Goal: Information Seeking & Learning: Check status

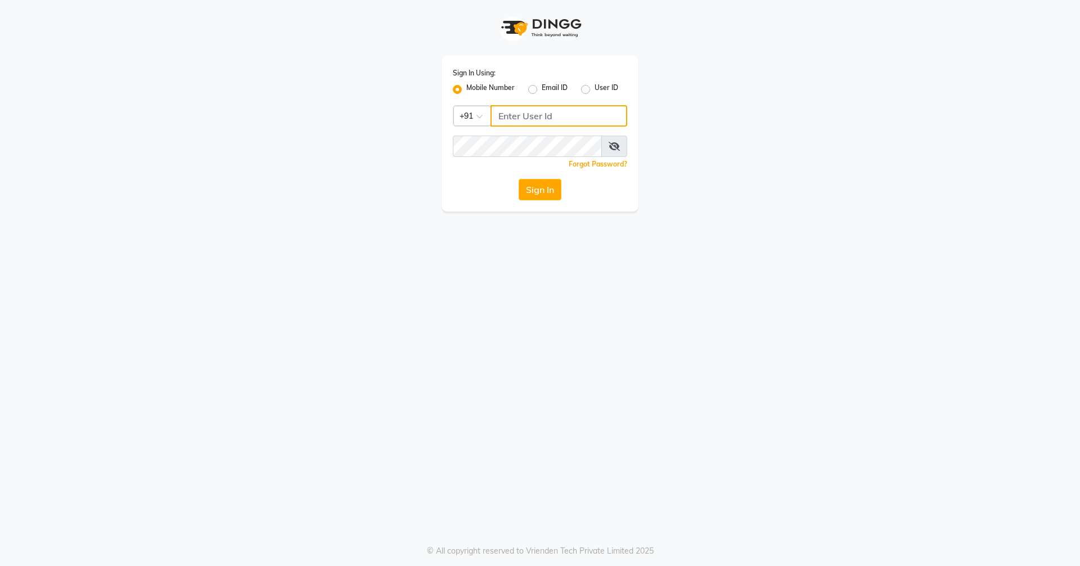
click at [534, 119] on input "Username" at bounding box center [558, 115] width 137 height 21
type input "9657507468"
click at [518, 179] on button "Sign In" at bounding box center [539, 189] width 43 height 21
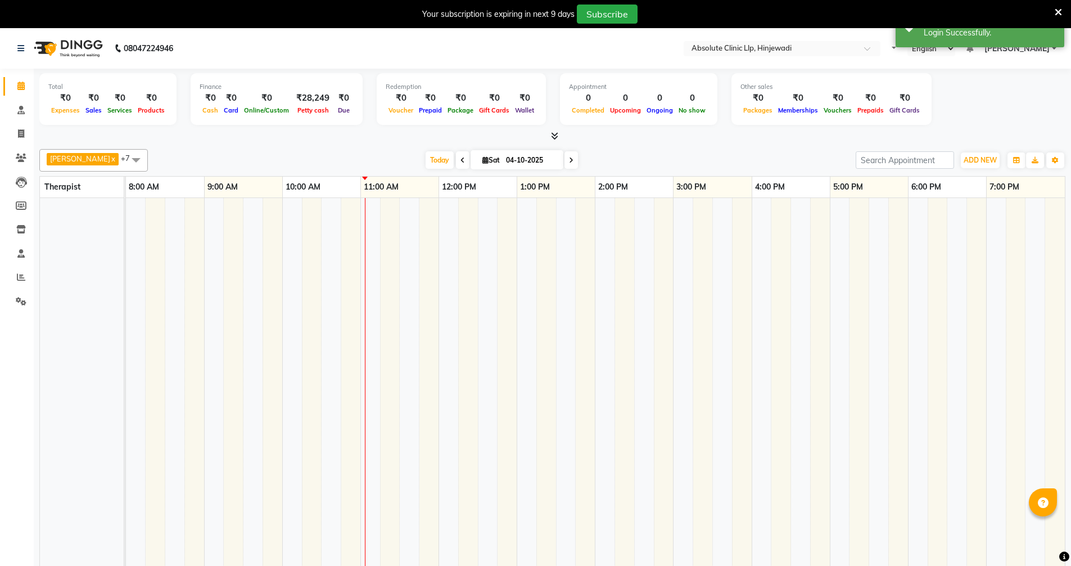
select select "en"
click at [1059, 12] on icon at bounding box center [1058, 12] width 7 height 10
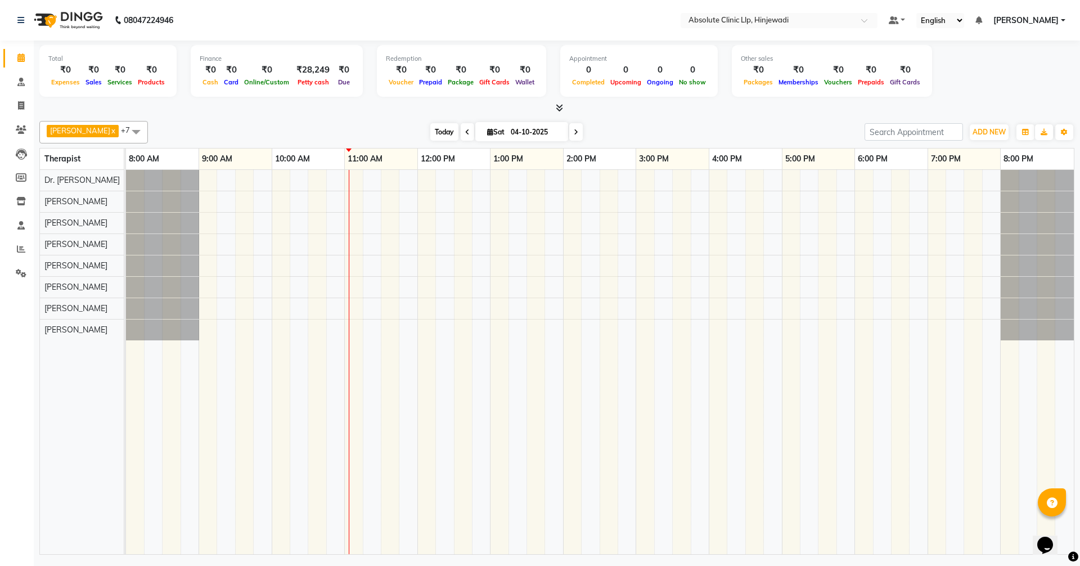
click at [458, 133] on span "Today" at bounding box center [444, 131] width 28 height 17
click at [458, 130] on span "Today" at bounding box center [444, 131] width 28 height 17
click at [458, 134] on span "Today" at bounding box center [444, 131] width 28 height 17
click at [26, 102] on span at bounding box center [21, 106] width 20 height 13
select select "service"
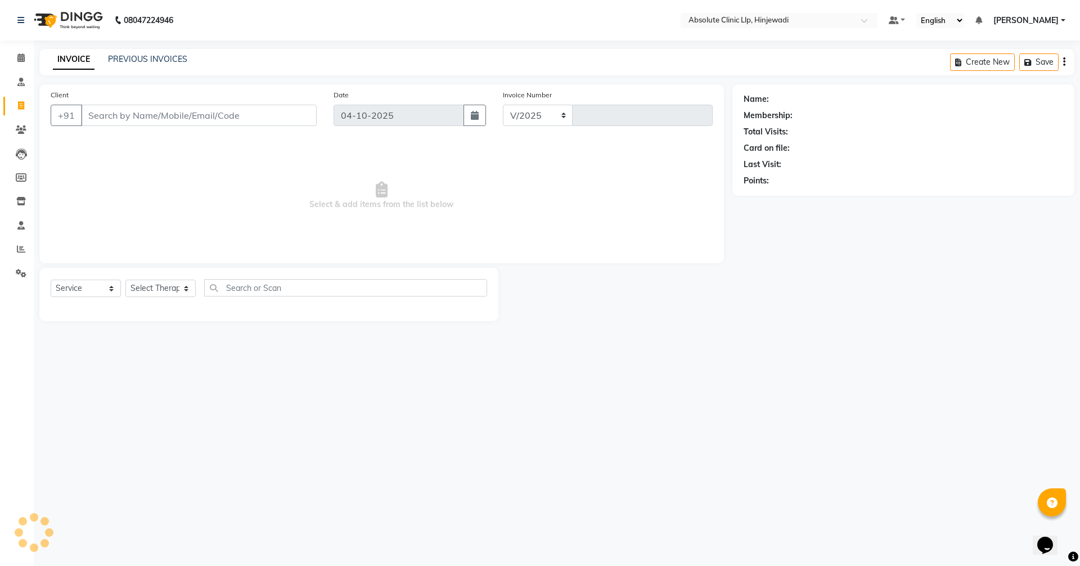
select select "5113"
type input "2612"
click at [146, 63] on link "PREVIOUS INVOICES" at bounding box center [147, 59] width 79 height 10
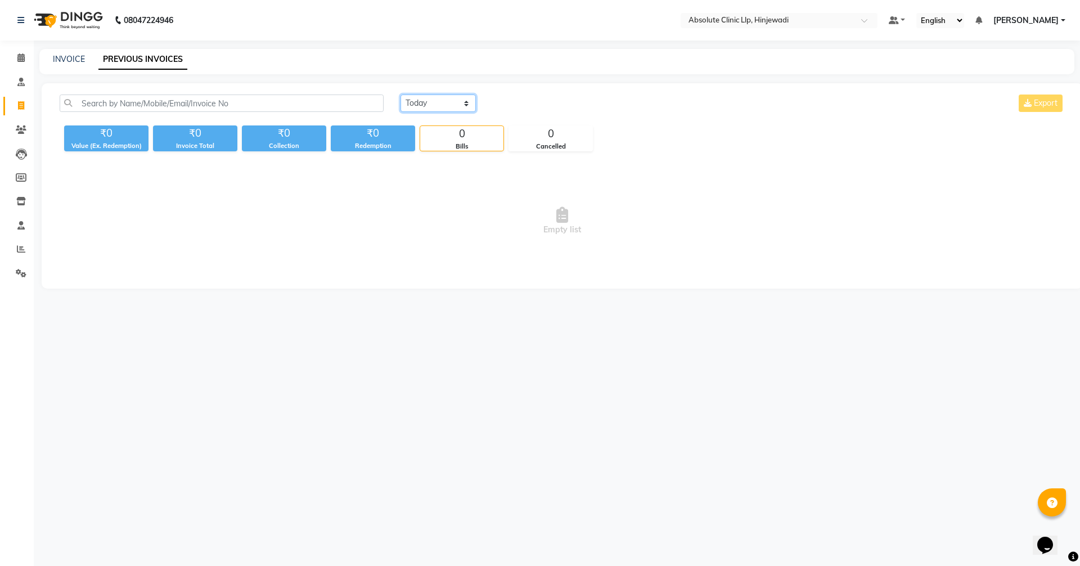
click at [420, 102] on select "[DATE] [DATE] Custom Range" at bounding box center [437, 102] width 75 height 17
select select "yesterday"
click at [400, 94] on select "[DATE] [DATE] Custom Range" at bounding box center [437, 102] width 75 height 17
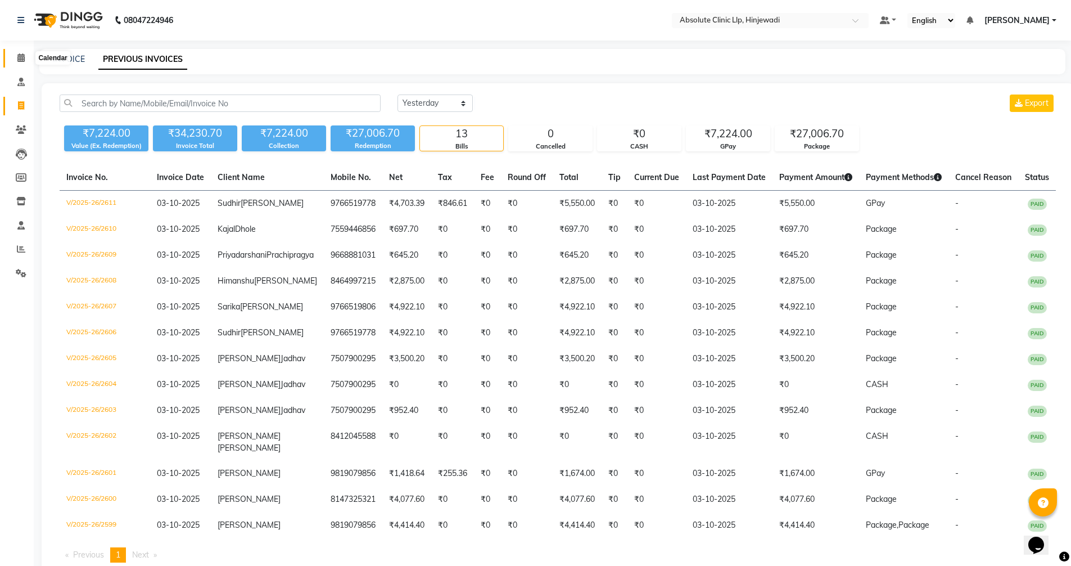
click at [22, 53] on icon at bounding box center [20, 57] width 7 height 8
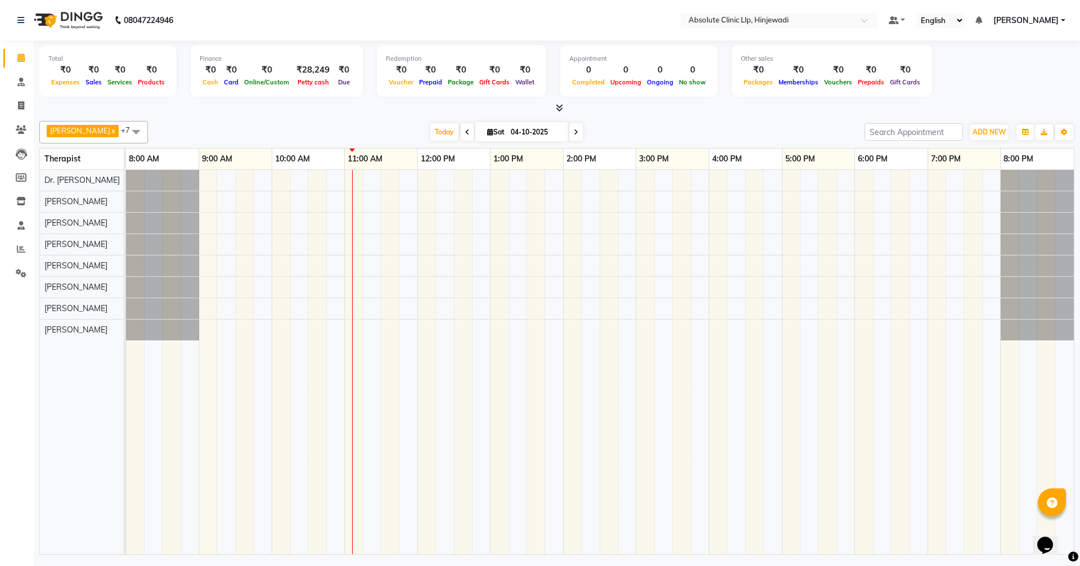
click at [474, 127] on span at bounding box center [467, 131] width 13 height 17
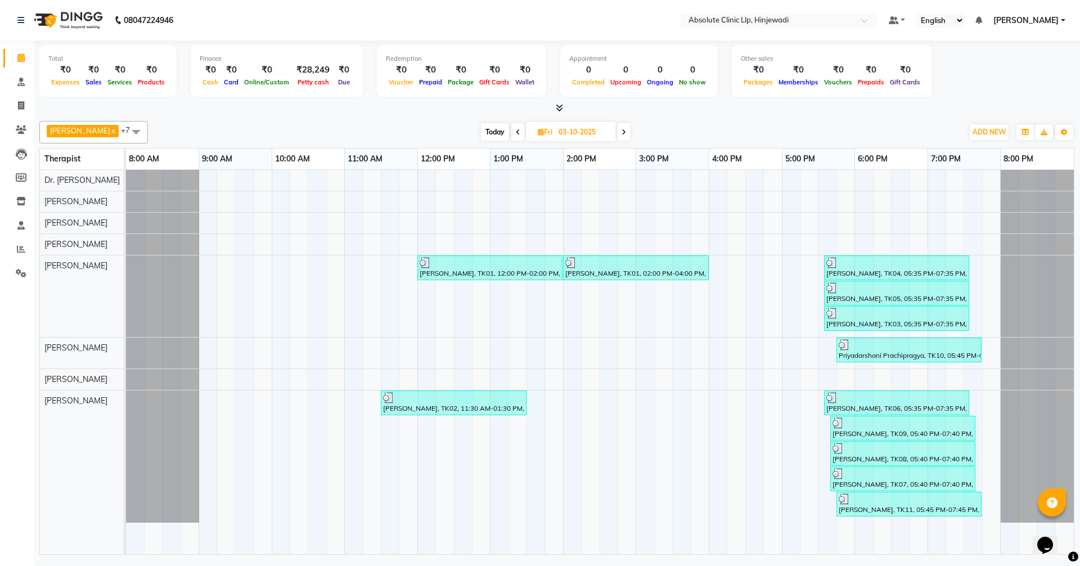
click at [509, 129] on span "Today" at bounding box center [495, 131] width 28 height 17
type input "04-10-2025"
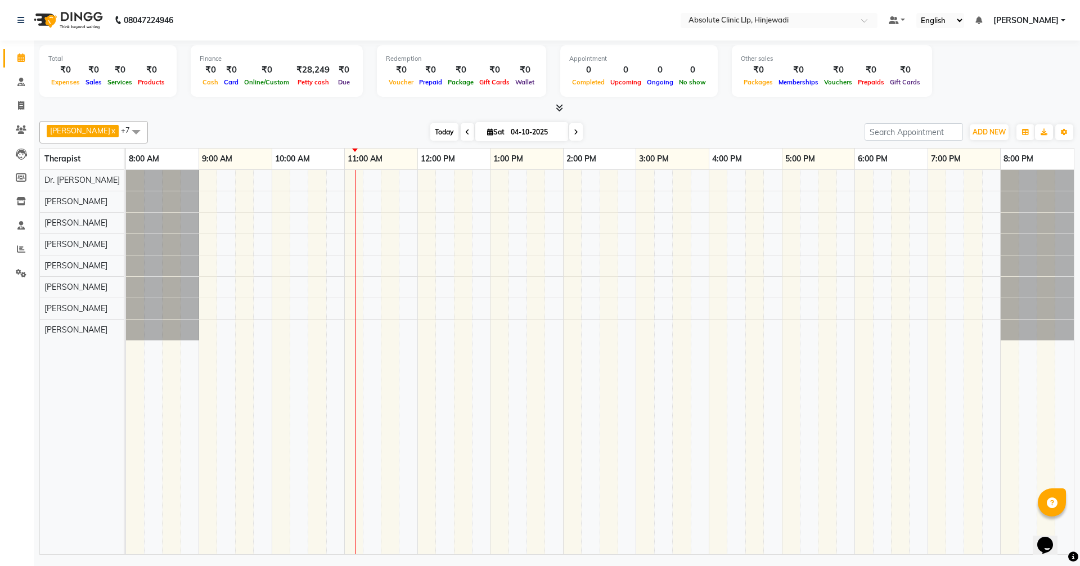
click at [458, 132] on span "Today" at bounding box center [444, 131] width 28 height 17
click at [458, 138] on span "Today" at bounding box center [444, 131] width 28 height 17
drag, startPoint x: 19, startPoint y: 106, endPoint x: 47, endPoint y: 109, distance: 27.6
click at [19, 106] on icon at bounding box center [21, 105] width 6 height 8
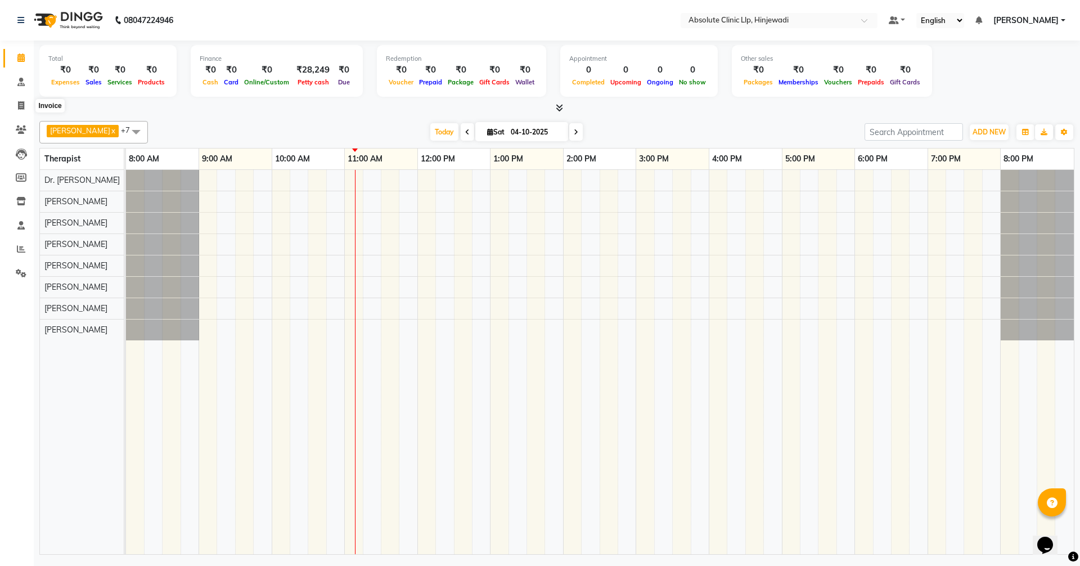
select select "service"
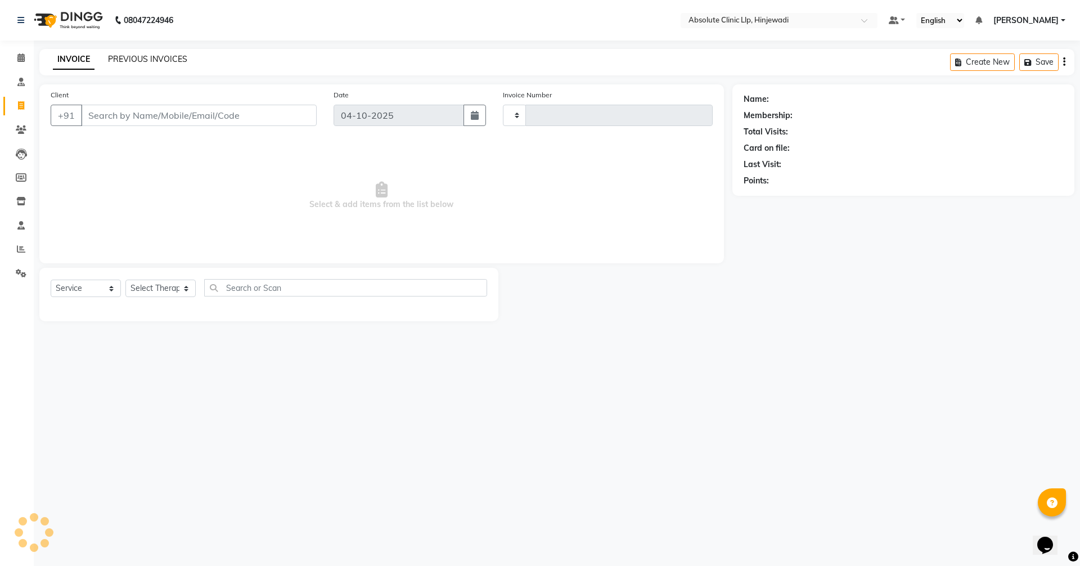
type input "2612"
select select "5113"
click at [161, 55] on link "PREVIOUS INVOICES" at bounding box center [147, 59] width 79 height 10
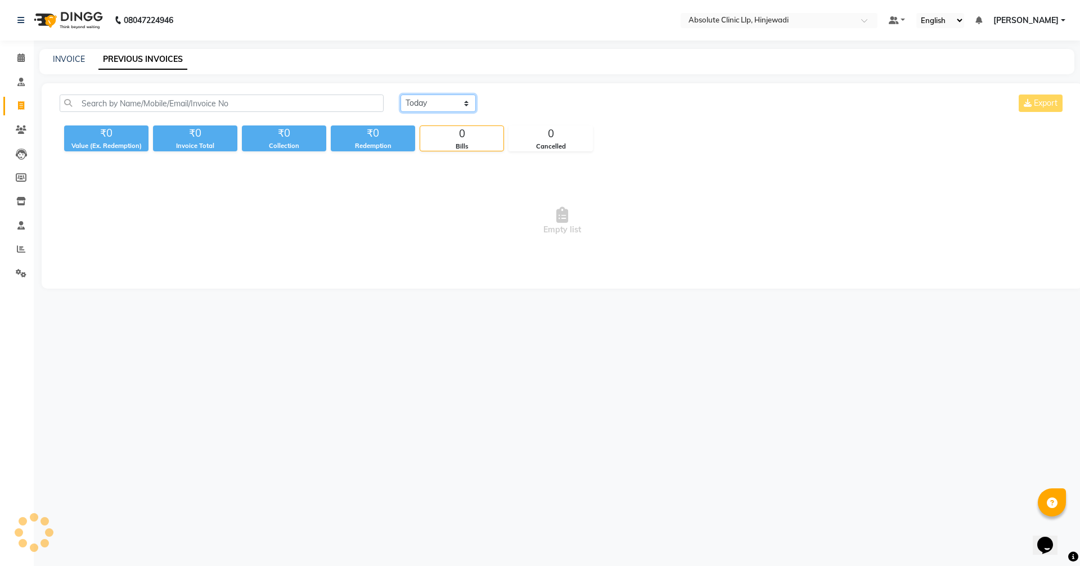
click at [427, 108] on select "[DATE] [DATE] Custom Range" at bounding box center [437, 102] width 75 height 17
click at [400, 94] on select "[DATE] [DATE] Custom Range" at bounding box center [437, 102] width 75 height 17
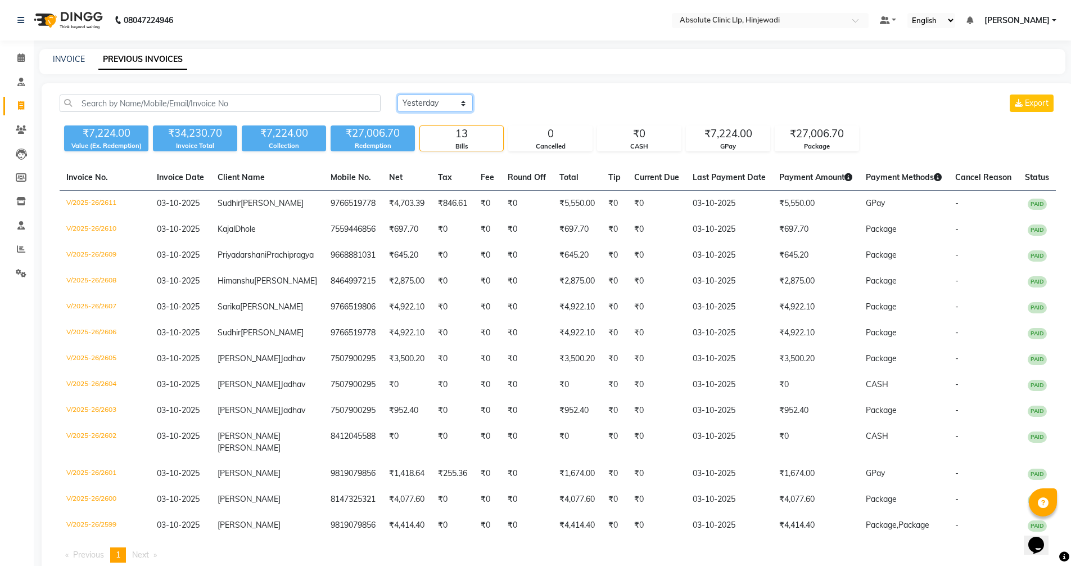
click at [458, 102] on select "[DATE] [DATE] Custom Range" at bounding box center [435, 102] width 75 height 17
select select "range"
click at [398, 94] on select "[DATE] [DATE] Custom Range" at bounding box center [435, 102] width 75 height 17
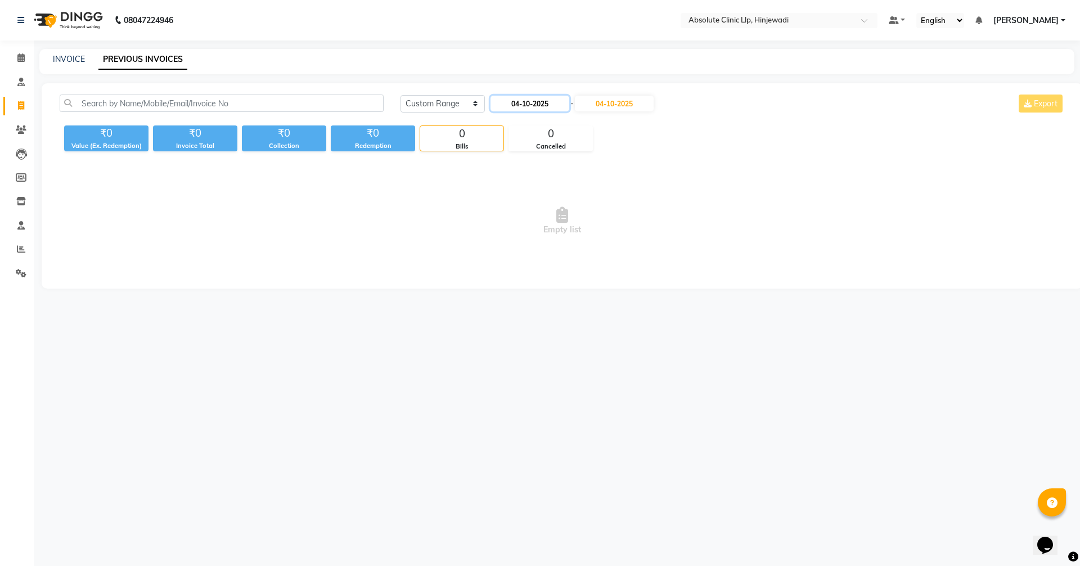
click at [528, 106] on input "04-10-2025" at bounding box center [529, 104] width 79 height 16
select select "10"
select select "2025"
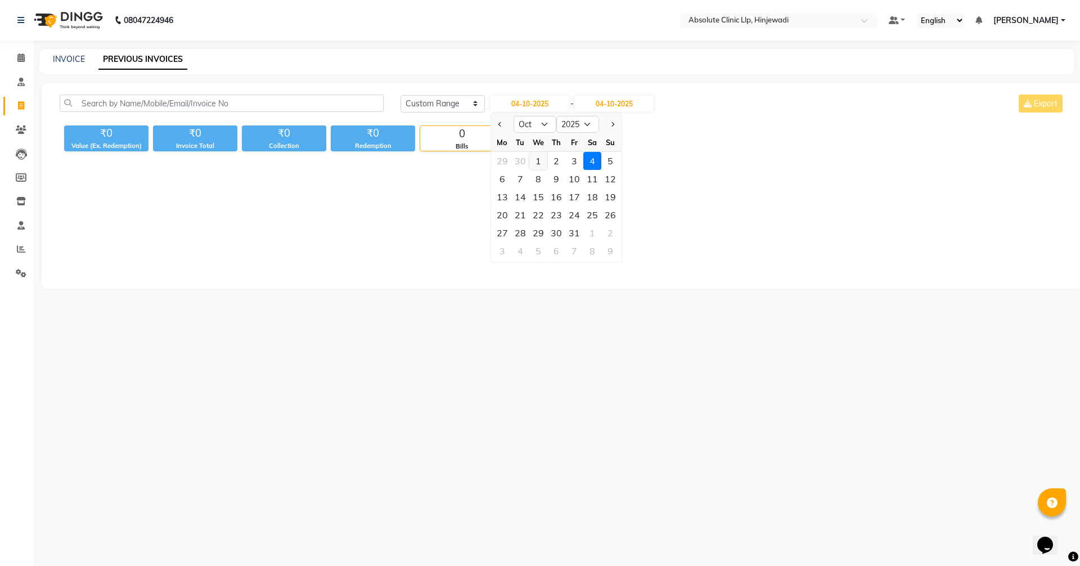
click at [536, 162] on div "1" at bounding box center [538, 161] width 18 height 18
type input "01-10-2025"
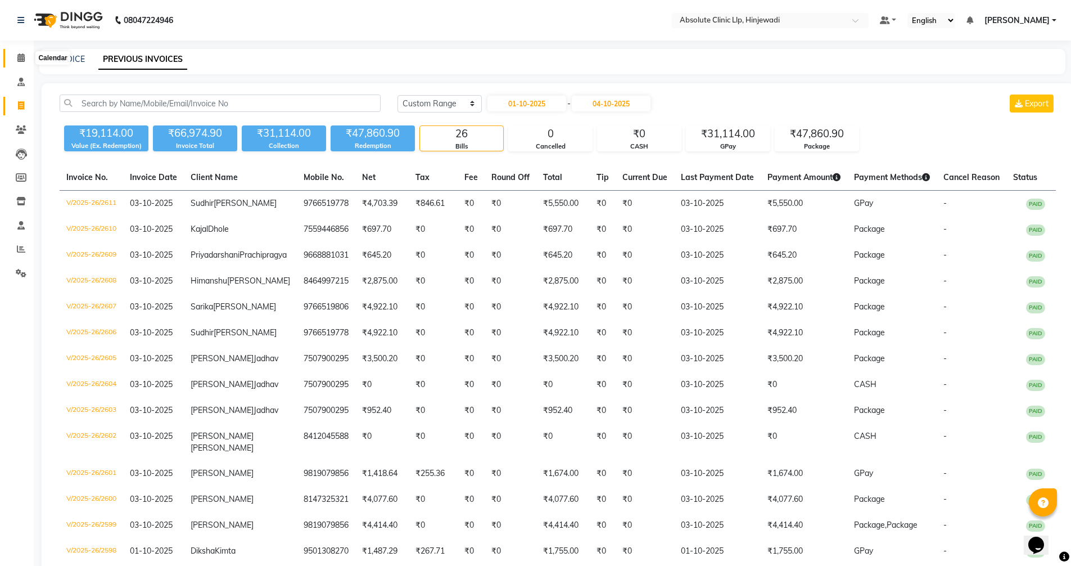
click at [19, 56] on icon at bounding box center [20, 57] width 7 height 8
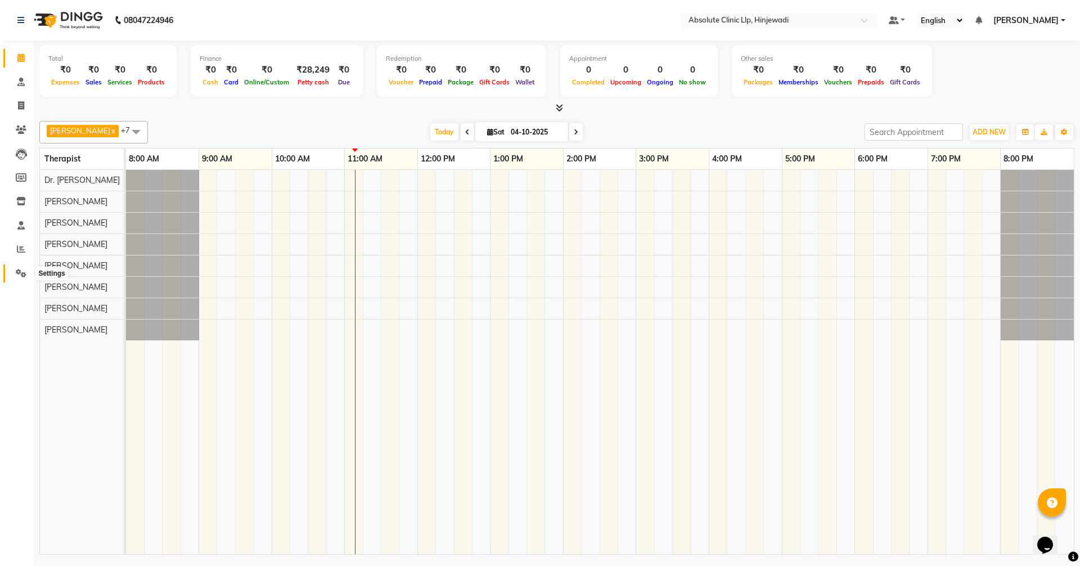
click at [20, 276] on icon at bounding box center [21, 273] width 11 height 8
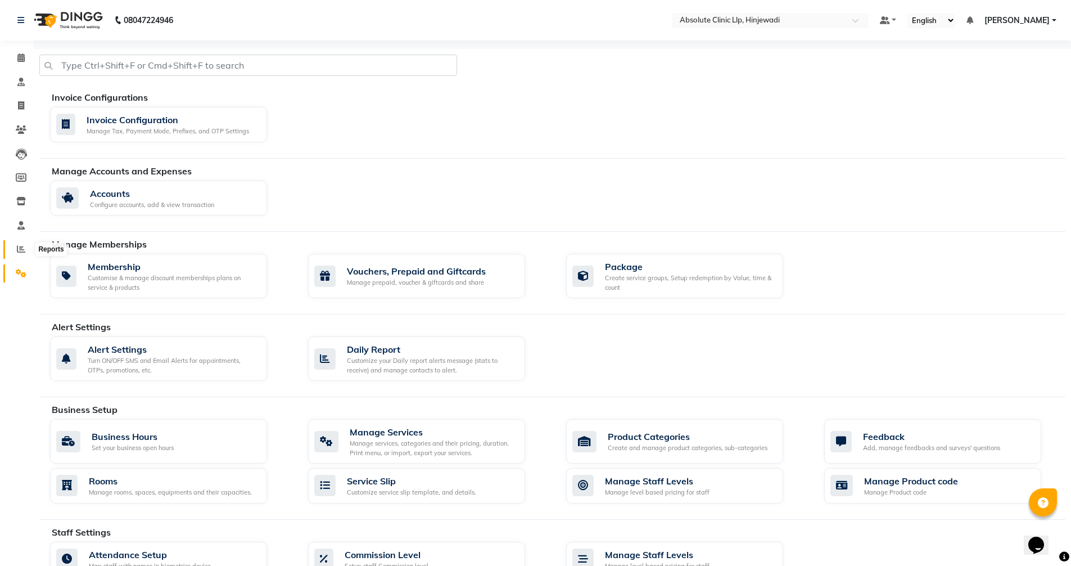
click at [18, 246] on icon at bounding box center [21, 249] width 8 height 8
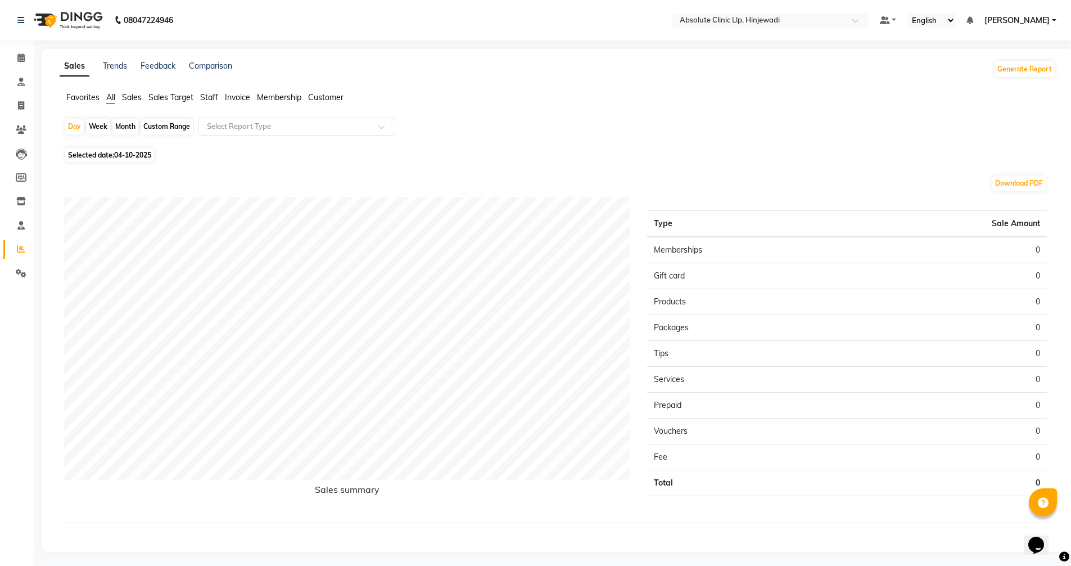
click at [160, 97] on span "Sales Target" at bounding box center [170, 97] width 45 height 10
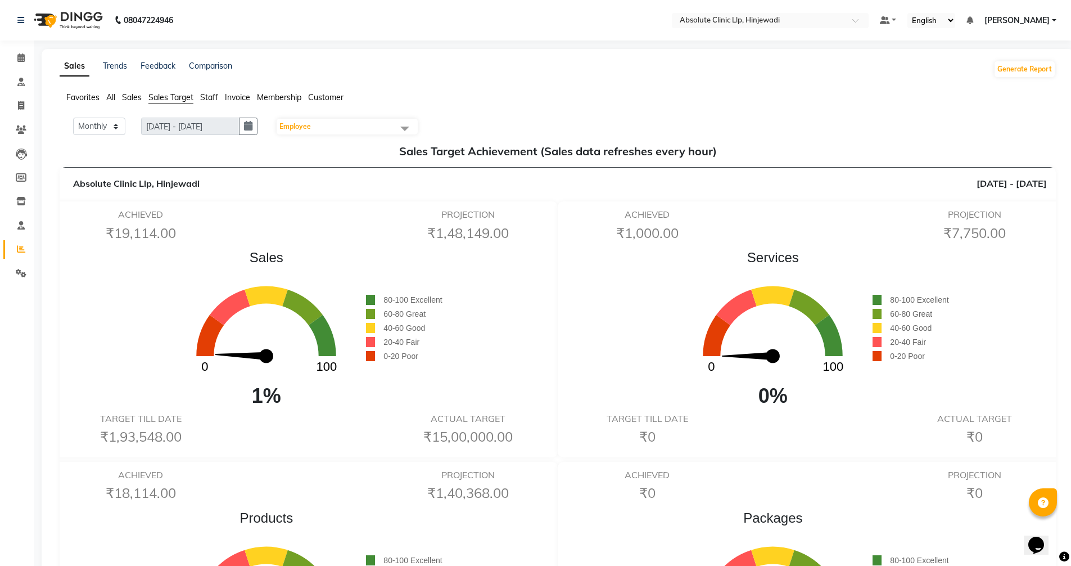
click at [121, 98] on ul "Favorites All Sales Sales Target Staff Invoice Membership Customer" at bounding box center [558, 98] width 996 height 12
click at [130, 97] on span "Sales" at bounding box center [132, 97] width 20 height 10
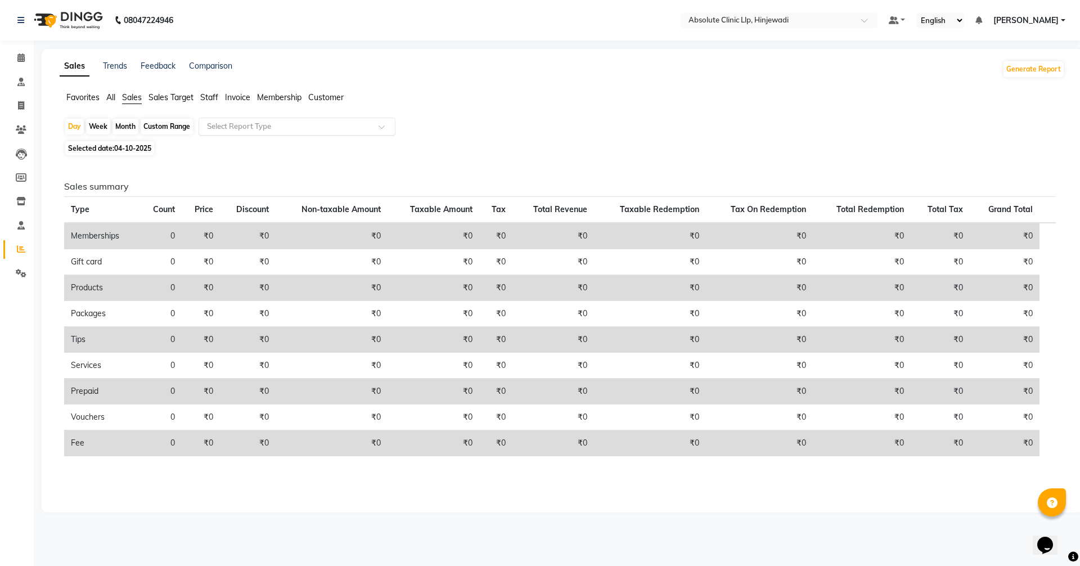
click at [308, 127] on input "text" at bounding box center [286, 126] width 162 height 11
click at [115, 97] on span "All" at bounding box center [110, 97] width 9 height 10
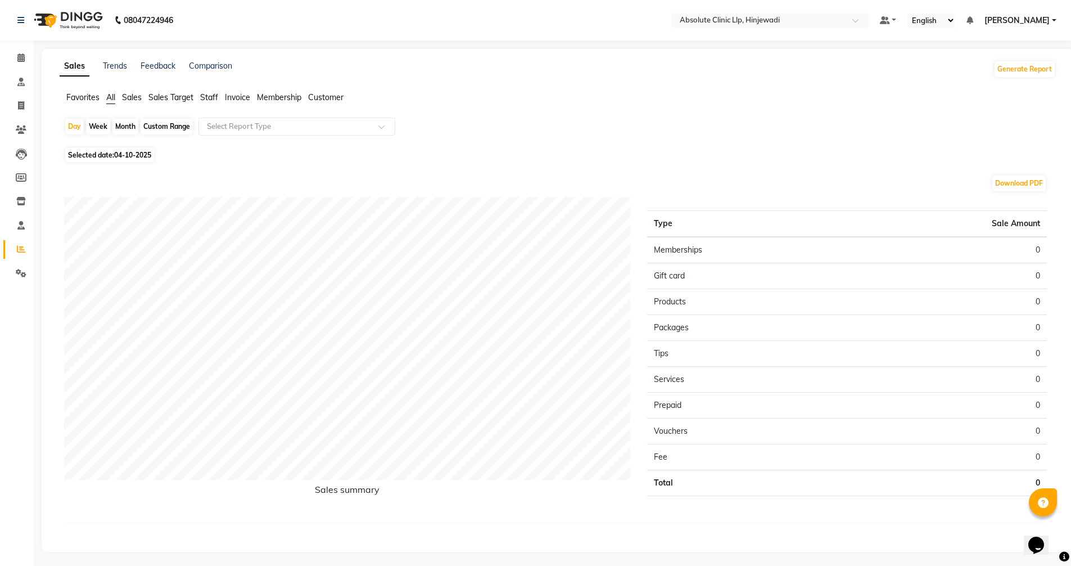
click at [178, 98] on span "Sales Target" at bounding box center [170, 97] width 45 height 10
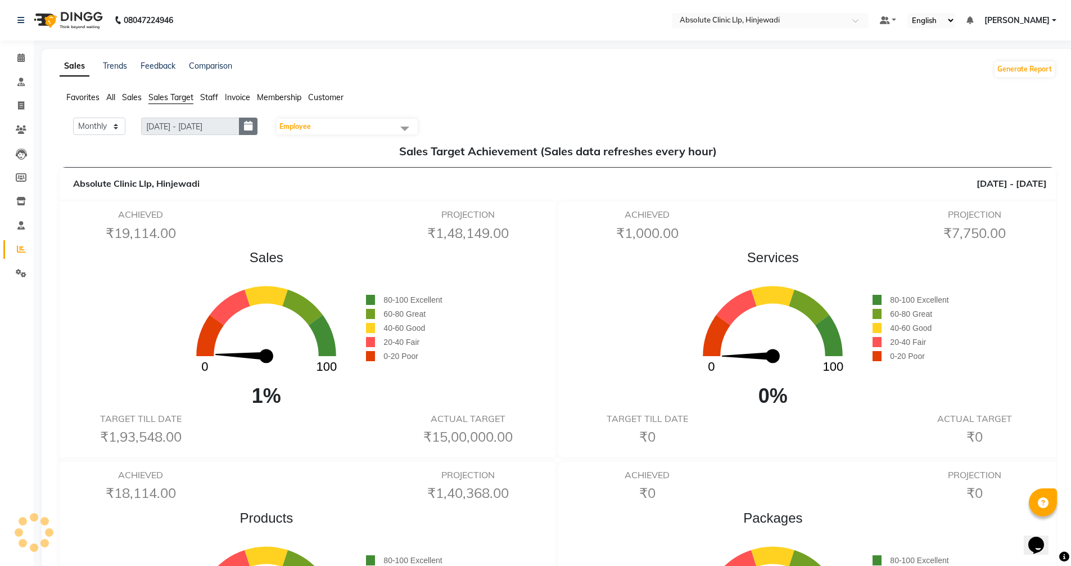
click at [257, 128] on button "button" at bounding box center [248, 126] width 19 height 17
select select "10"
select select "2025"
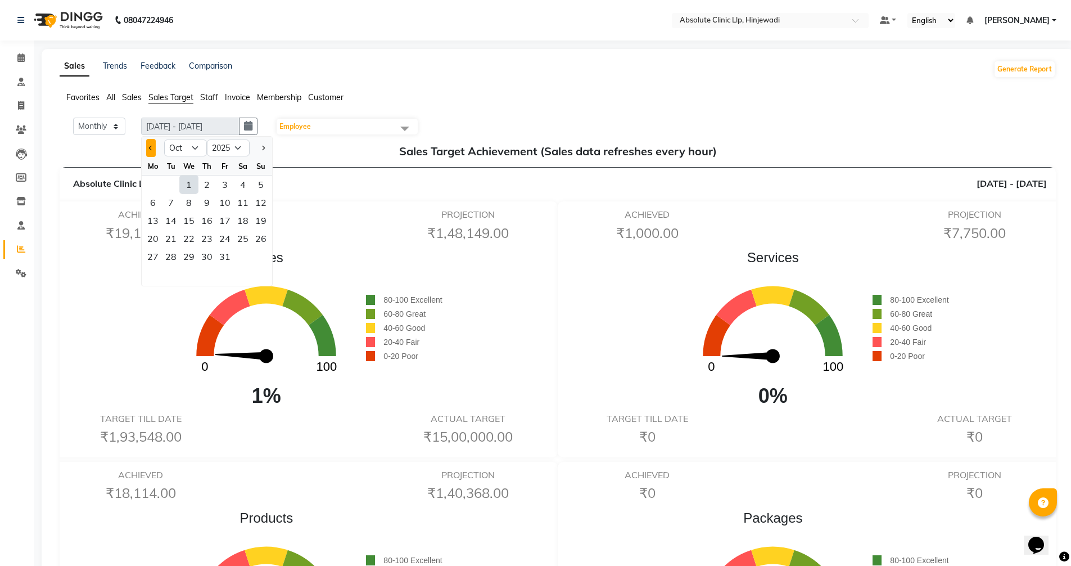
click at [155, 150] on button "Previous month" at bounding box center [151, 148] width 10 height 18
select select "9"
click at [155, 183] on div "1" at bounding box center [153, 184] width 18 height 18
type input "[DATE] - [DATE]"
click at [175, 253] on div "30" at bounding box center [171, 256] width 18 height 18
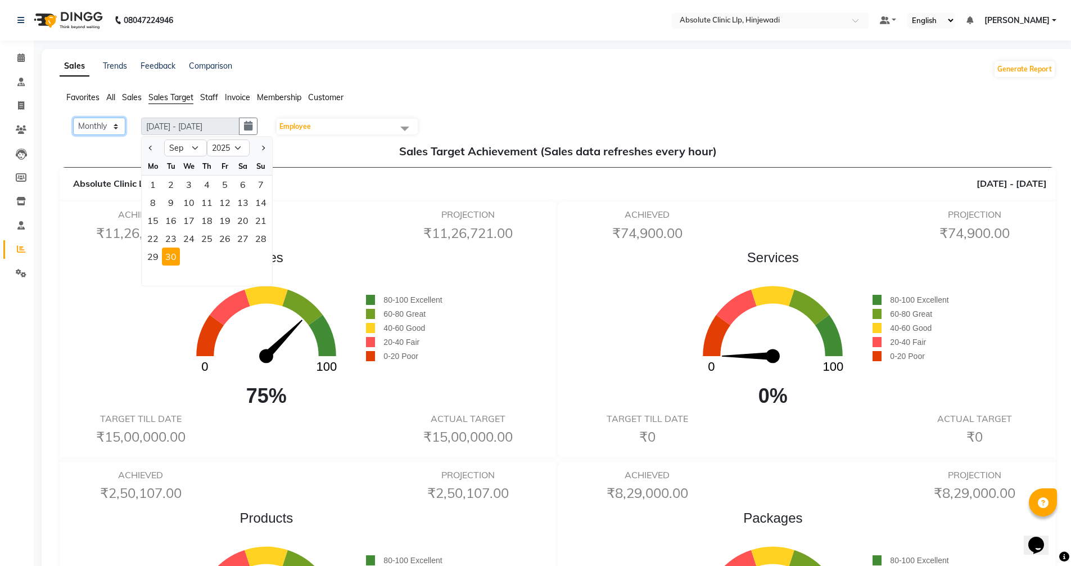
click at [112, 129] on select "Monthly Weekly" at bounding box center [99, 126] width 52 height 17
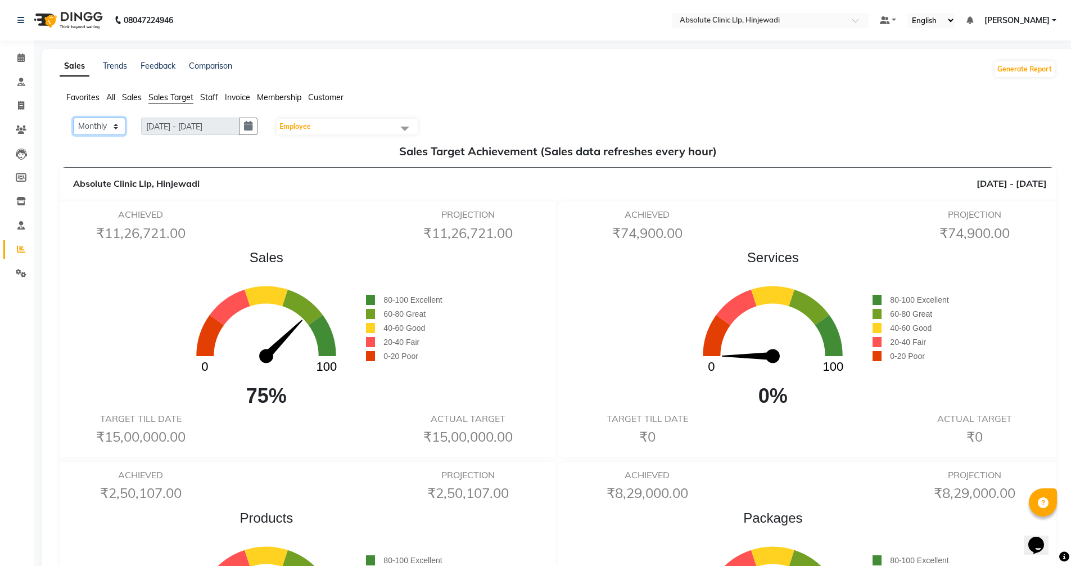
click at [112, 129] on select "Monthly Weekly" at bounding box center [99, 126] width 52 height 17
click at [73, 118] on select "Monthly Weekly" at bounding box center [99, 126] width 52 height 17
click at [130, 96] on span "Sales" at bounding box center [132, 97] width 20 height 10
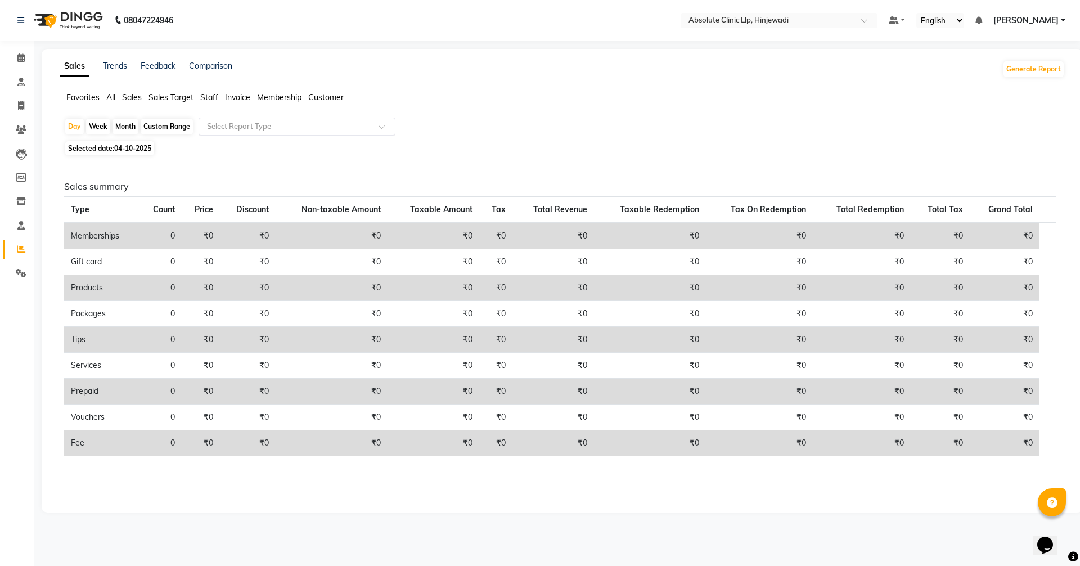
click at [239, 130] on input "text" at bounding box center [286, 126] width 162 height 11
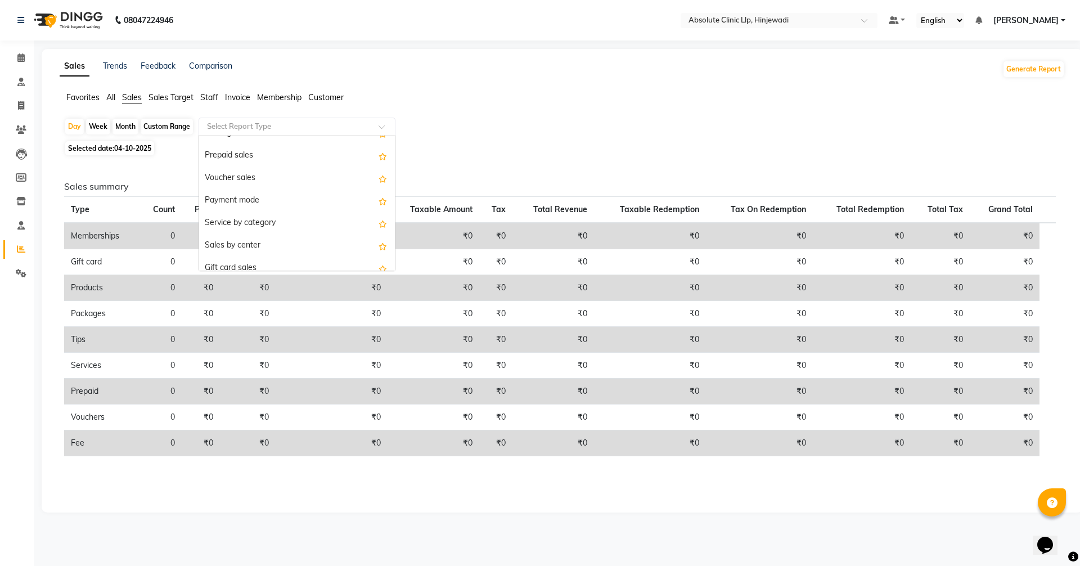
scroll to position [157, 0]
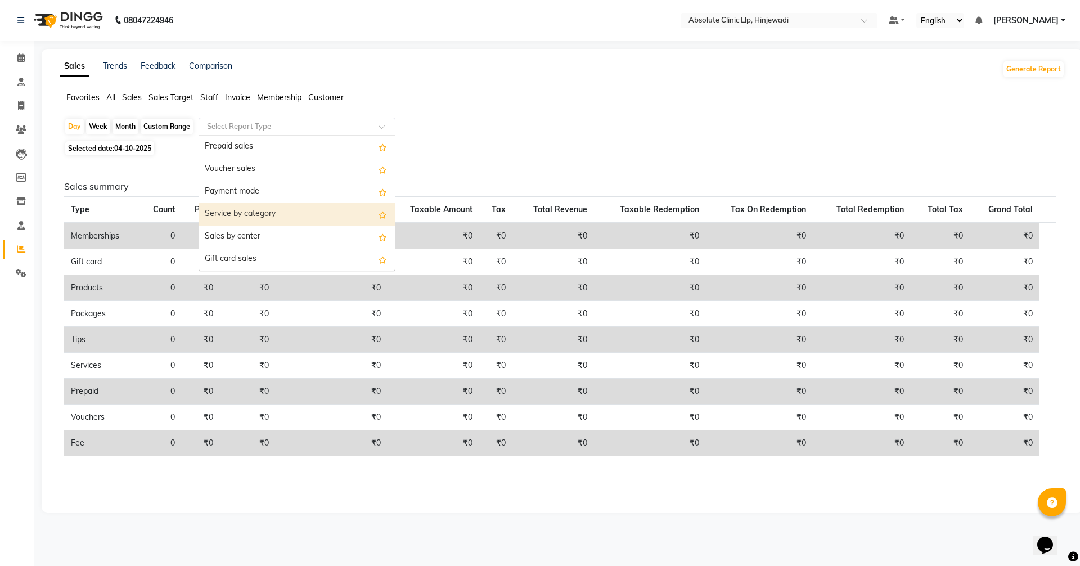
click at [241, 216] on div "Service by category" at bounding box center [297, 214] width 196 height 22
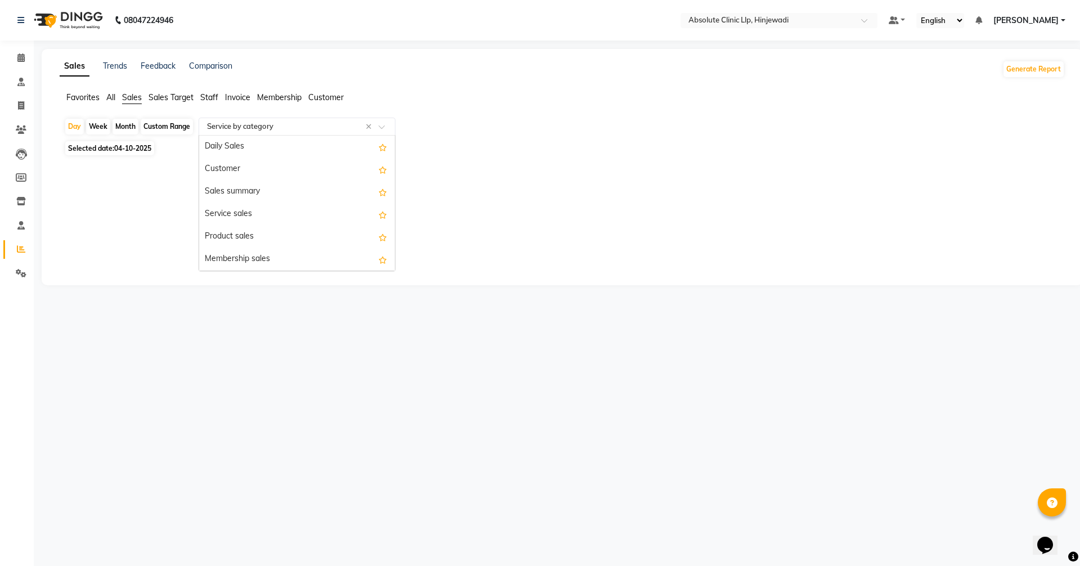
click at [259, 129] on input "text" at bounding box center [286, 126] width 162 height 11
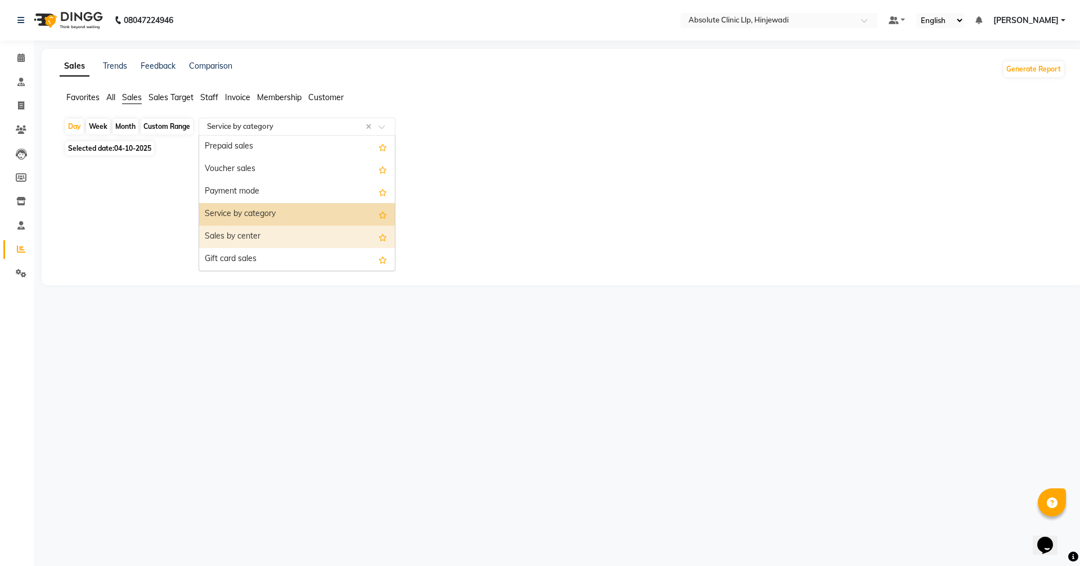
click at [252, 233] on div "Sales by center" at bounding box center [297, 236] width 196 height 22
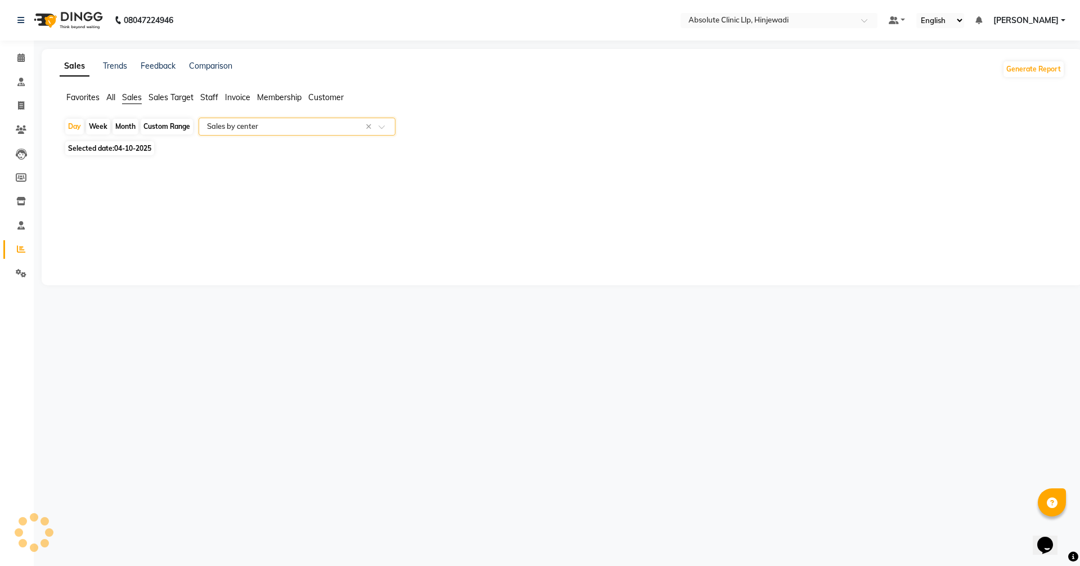
click at [129, 128] on div "Month" at bounding box center [125, 127] width 26 height 16
select select "10"
select select "2025"
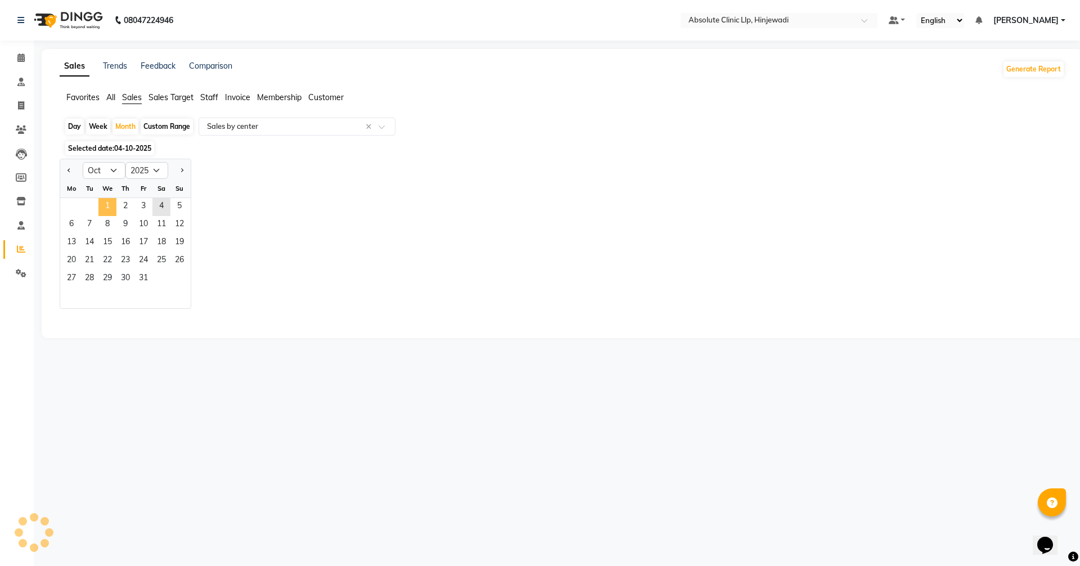
click at [112, 205] on span "1" at bounding box center [107, 207] width 18 height 18
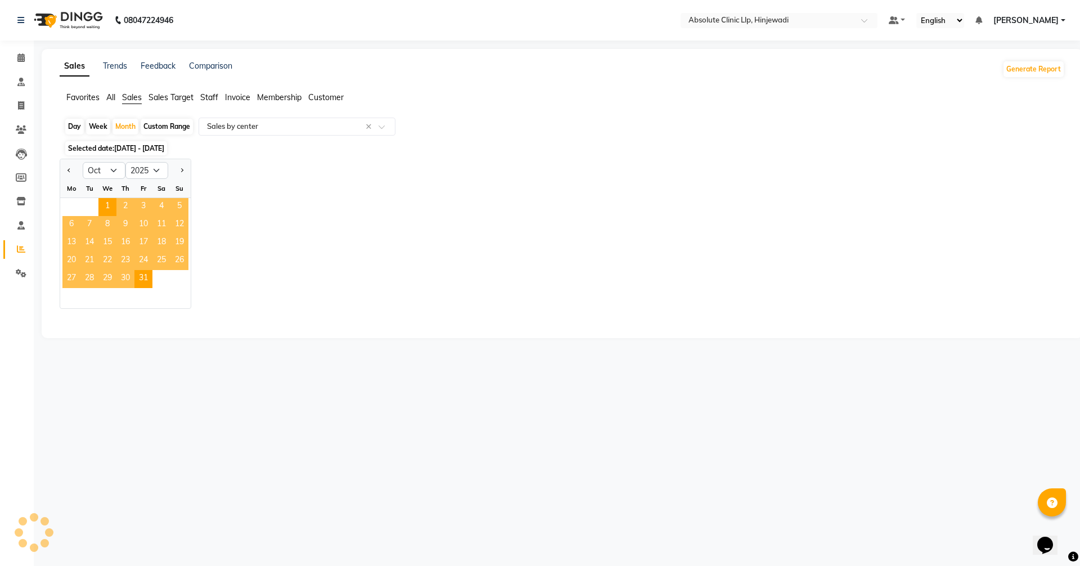
select select "full_report"
select select "csv"
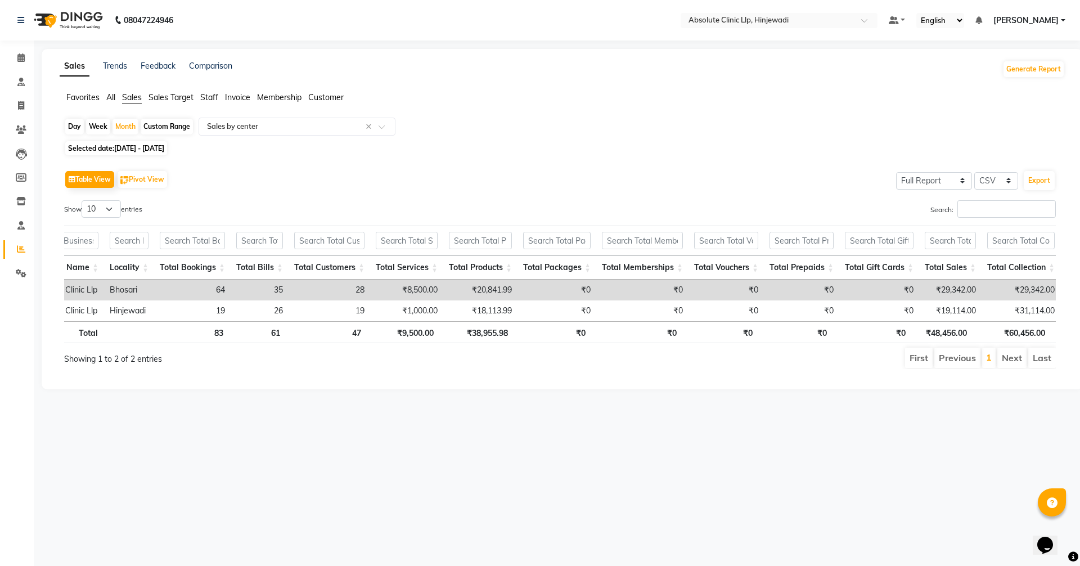
scroll to position [0, 0]
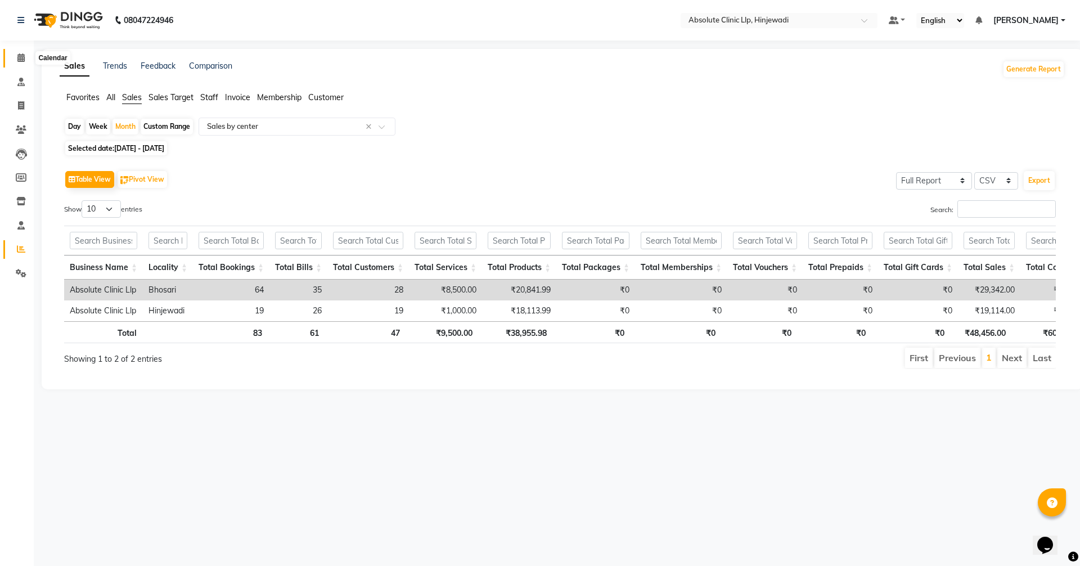
click at [22, 58] on icon at bounding box center [20, 57] width 7 height 8
